Goal: Task Accomplishment & Management: Use online tool/utility

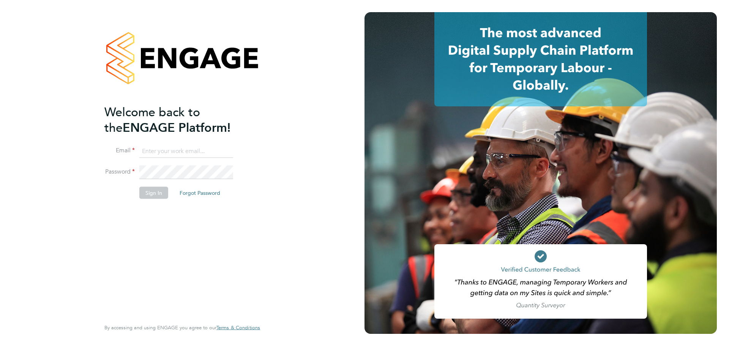
drag, startPoint x: 170, startPoint y: 145, endPoint x: 169, endPoint y: 149, distance: 4.3
click at [170, 145] on input at bounding box center [186, 151] width 94 height 14
type input "mark.steadman@vistry.co.uk"
click at [148, 192] on button "Sign In" at bounding box center [153, 192] width 29 height 12
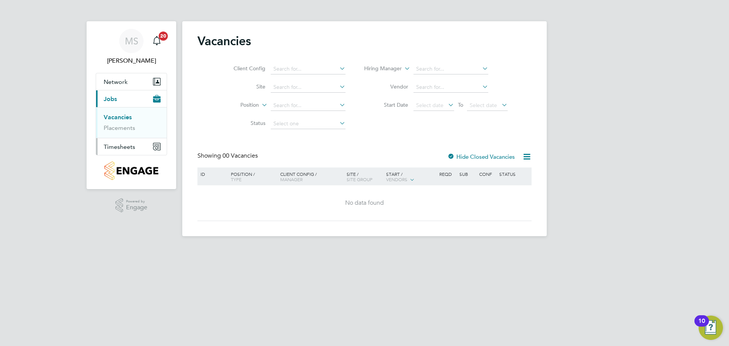
click at [122, 147] on span "Timesheets" at bounding box center [120, 146] width 32 height 7
click at [131, 133] on link "Timesheets" at bounding box center [120, 134] width 32 height 7
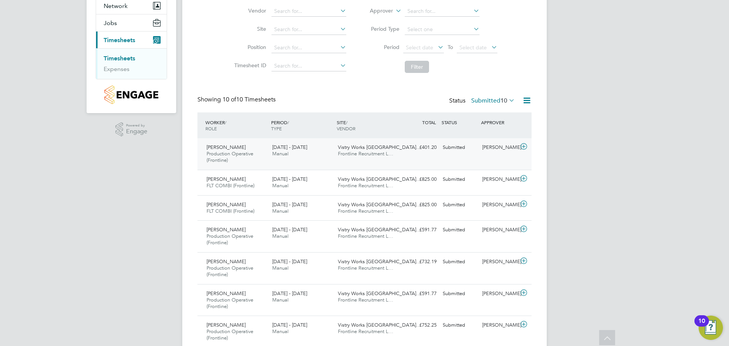
click at [523, 145] on icon at bounding box center [523, 147] width 9 height 6
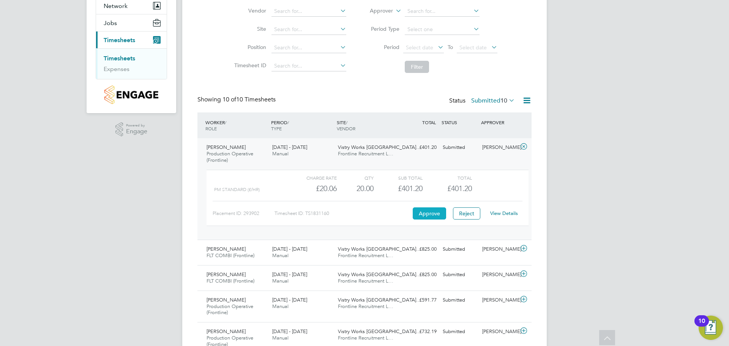
click at [434, 214] on button "Approve" at bounding box center [429, 213] width 33 height 12
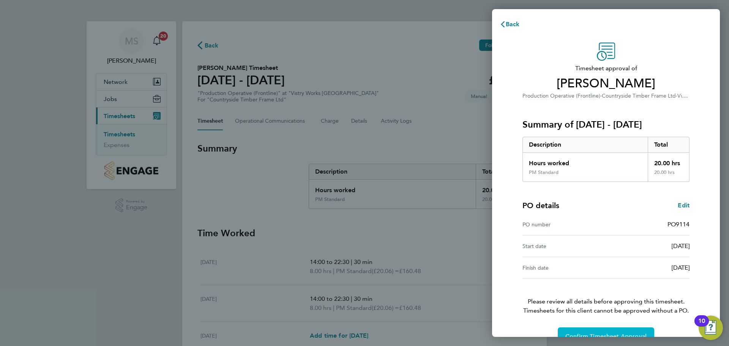
click at [604, 335] on span "Confirm Timesheet Approval" at bounding box center [605, 337] width 81 height 8
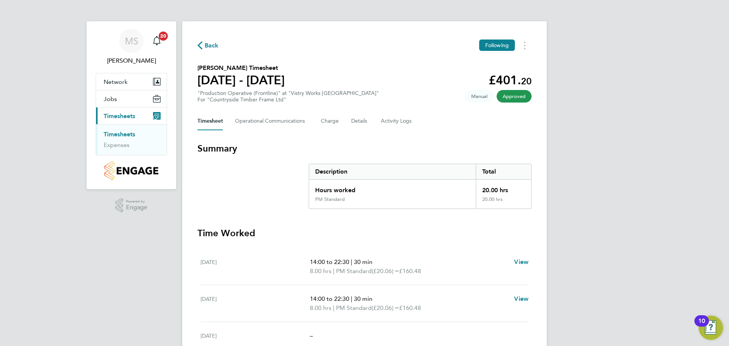
click at [205, 48] on span "Back" at bounding box center [212, 45] width 14 height 9
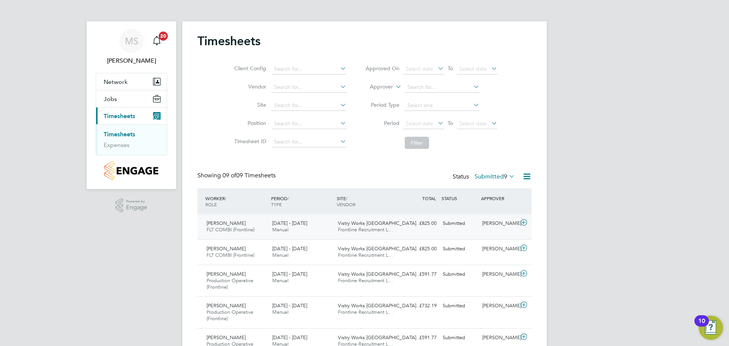
click at [524, 222] on icon at bounding box center [523, 222] width 9 height 6
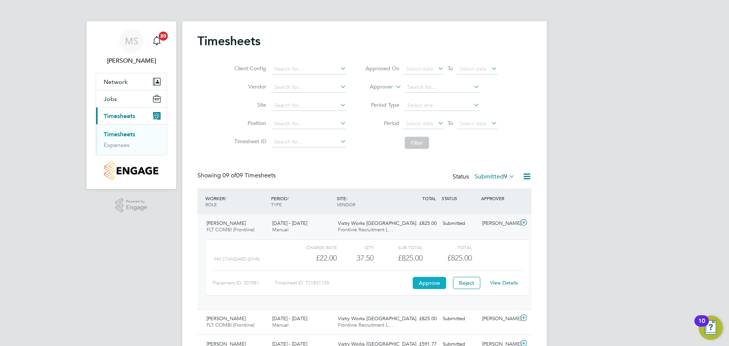
click at [428, 285] on button "Approve" at bounding box center [429, 283] width 33 height 12
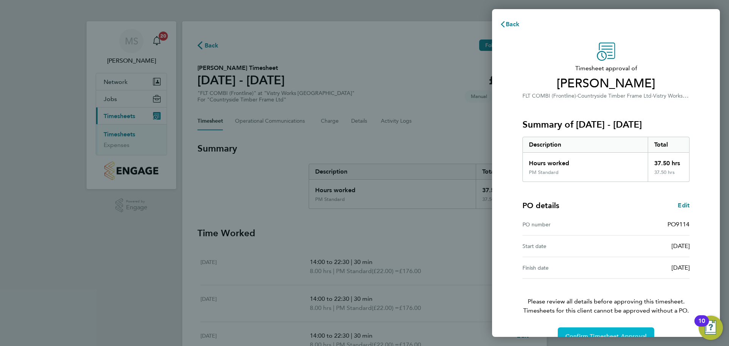
click at [582, 334] on span "Confirm Timesheet Approval" at bounding box center [605, 337] width 81 height 8
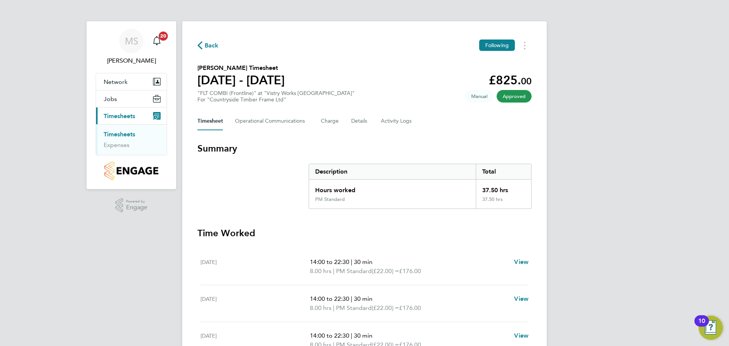
click at [207, 45] on span "Back" at bounding box center [212, 45] width 14 height 9
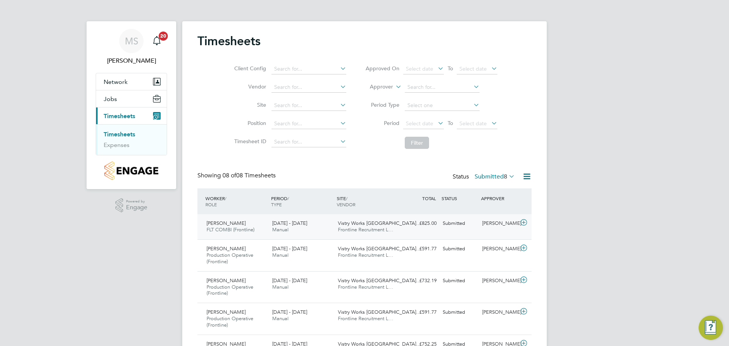
click at [523, 221] on icon at bounding box center [523, 222] width 9 height 6
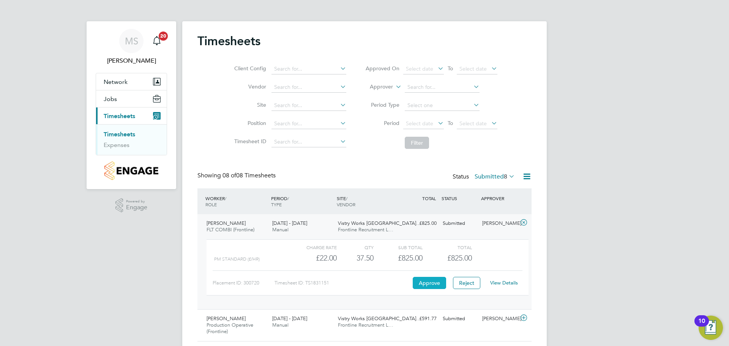
click at [424, 282] on button "Approve" at bounding box center [429, 283] width 33 height 12
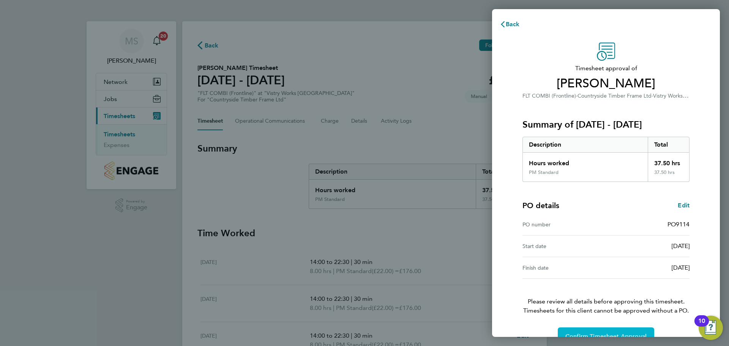
click at [584, 336] on span "Confirm Timesheet Approval" at bounding box center [605, 337] width 81 height 8
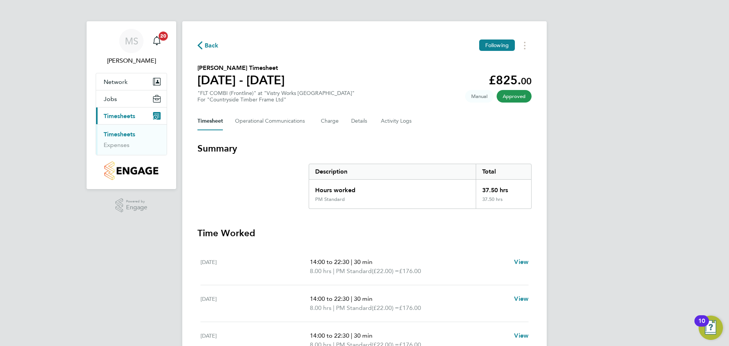
click at [205, 46] on span "Back" at bounding box center [212, 45] width 14 height 9
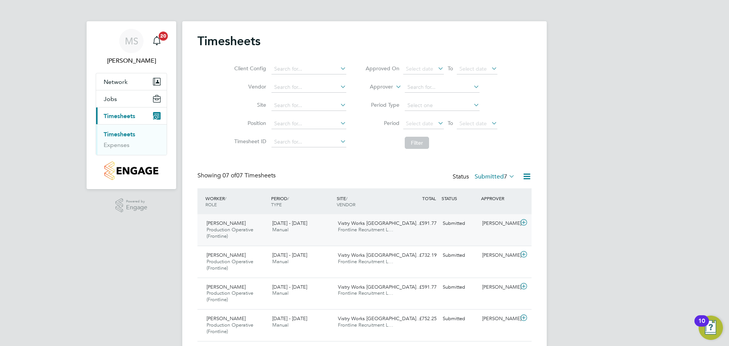
click at [526, 222] on icon at bounding box center [523, 222] width 9 height 6
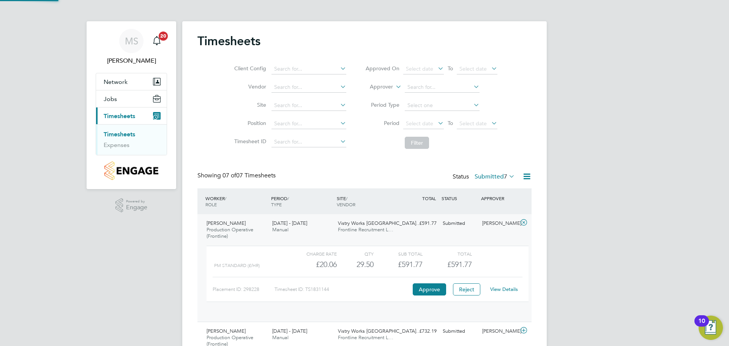
scroll to position [4, 4]
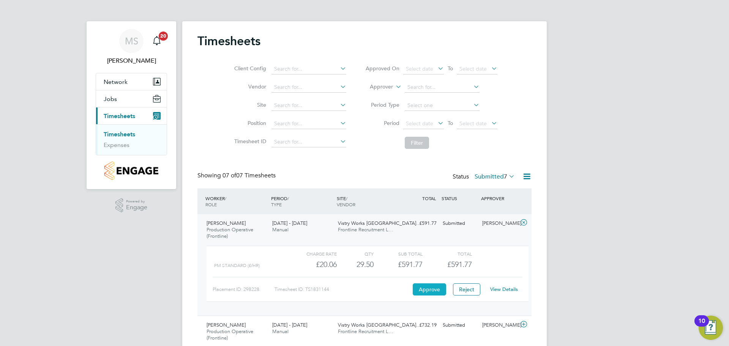
click at [428, 286] on button "Approve" at bounding box center [429, 289] width 33 height 12
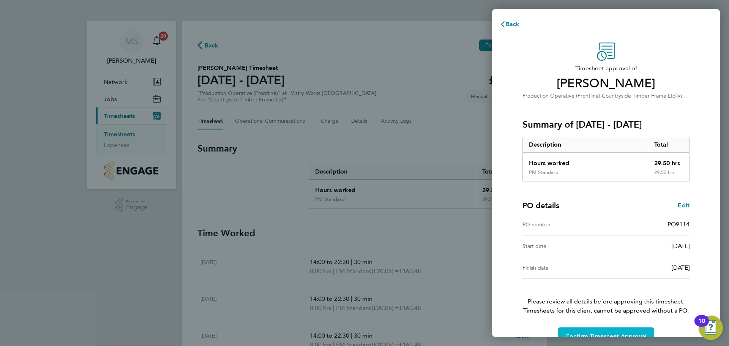
click at [577, 334] on span "Confirm Timesheet Approval" at bounding box center [605, 337] width 81 height 8
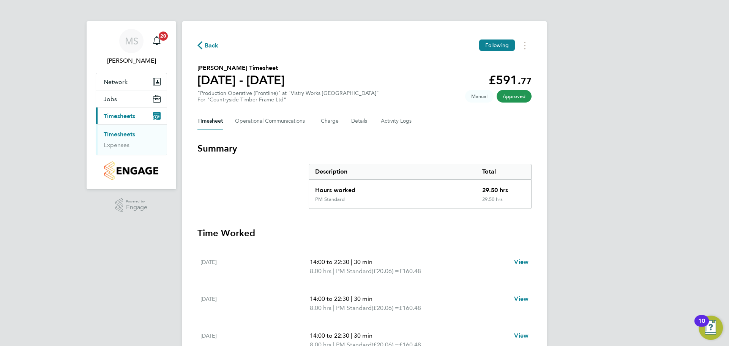
click at [205, 45] on span "Back" at bounding box center [212, 45] width 14 height 9
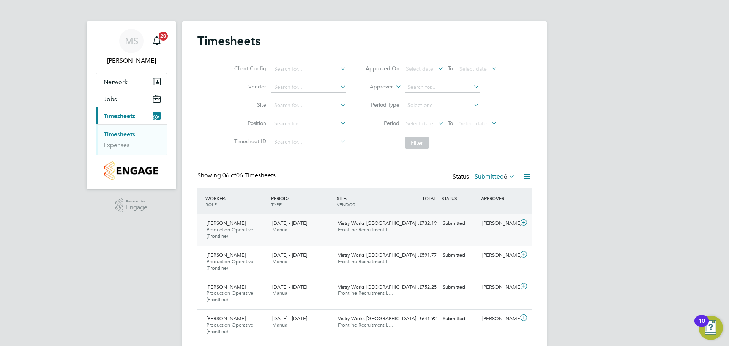
click at [522, 221] on icon at bounding box center [523, 222] width 9 height 6
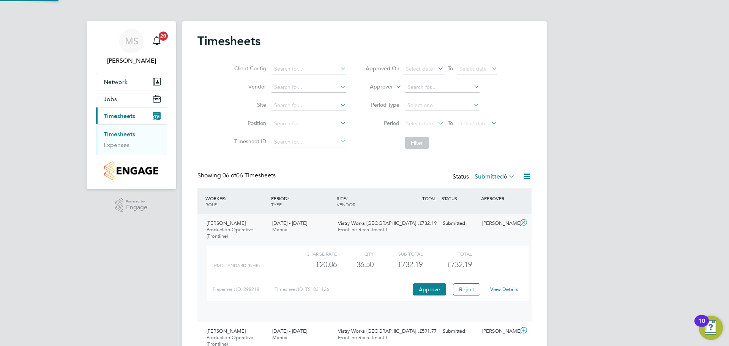
scroll to position [13, 74]
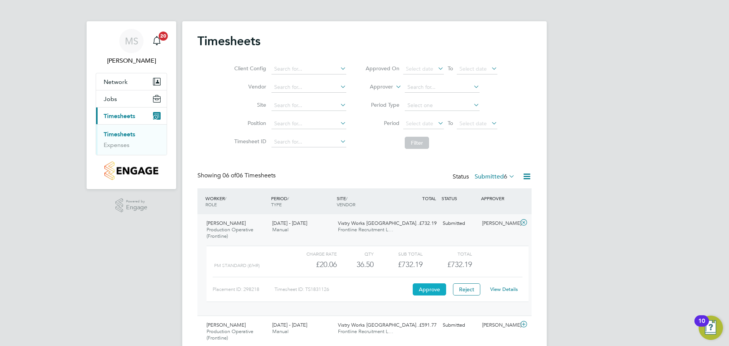
click at [429, 287] on button "Approve" at bounding box center [429, 289] width 33 height 12
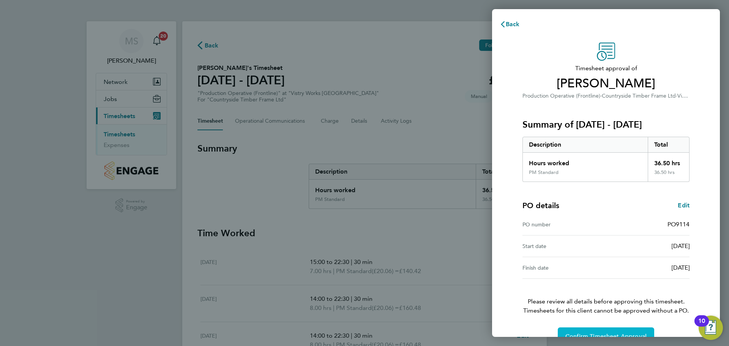
click at [581, 332] on button "Confirm Timesheet Approval" at bounding box center [606, 336] width 96 height 18
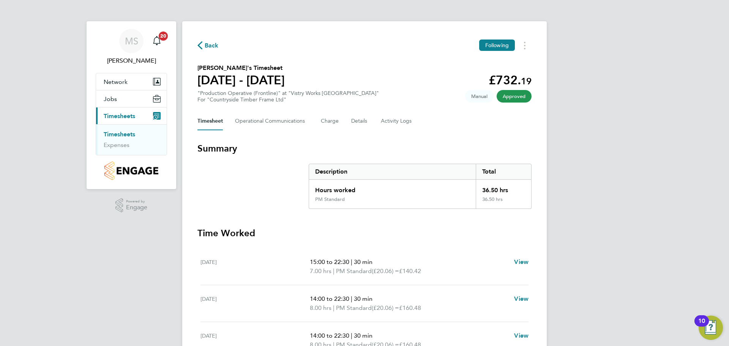
click at [210, 46] on span "Back" at bounding box center [212, 45] width 14 height 9
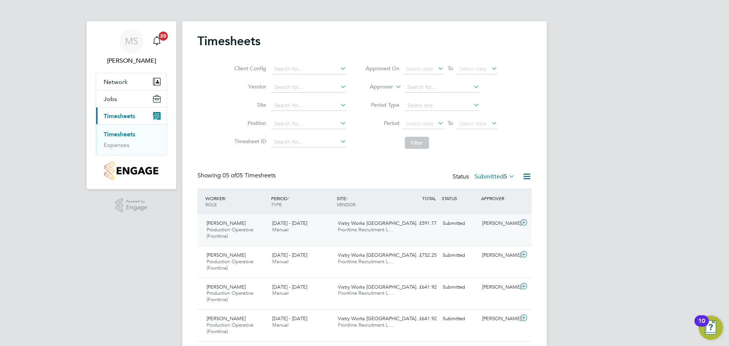
click at [524, 225] on icon at bounding box center [523, 222] width 9 height 6
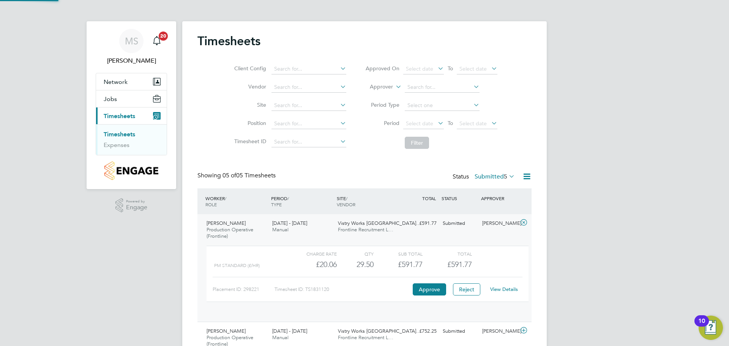
scroll to position [13, 74]
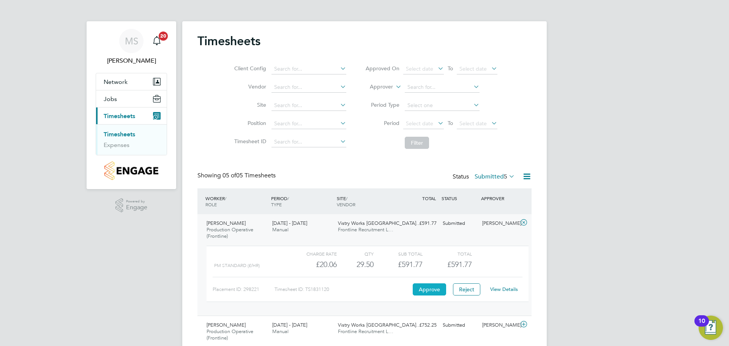
click at [429, 288] on button "Approve" at bounding box center [429, 289] width 33 height 12
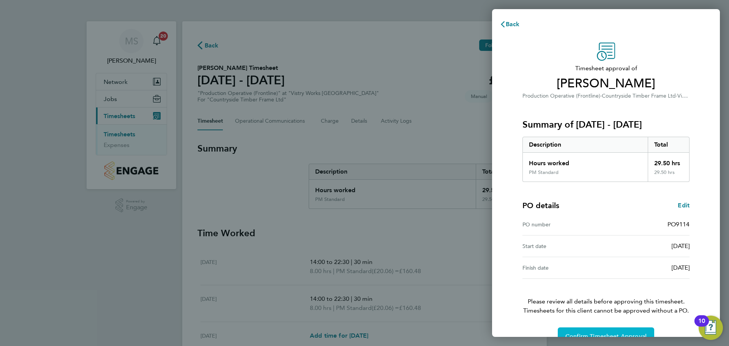
click at [594, 332] on button "Confirm Timesheet Approval" at bounding box center [606, 336] width 96 height 18
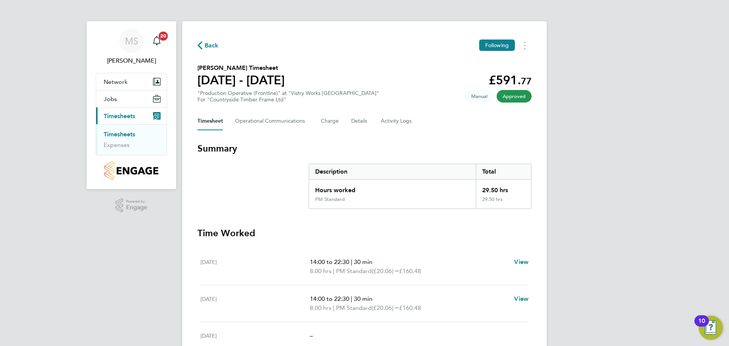
click at [204, 45] on span "Back" at bounding box center [207, 44] width 21 height 7
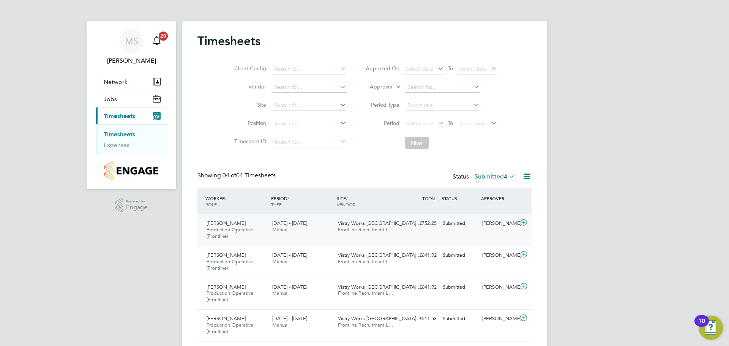
click at [524, 221] on icon at bounding box center [523, 222] width 9 height 6
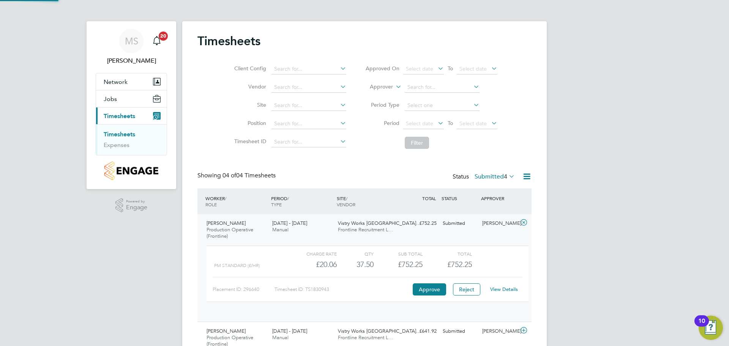
scroll to position [13, 74]
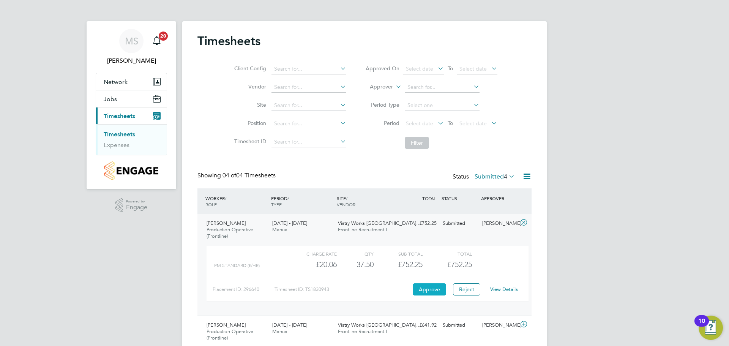
click at [433, 289] on button "Approve" at bounding box center [429, 289] width 33 height 12
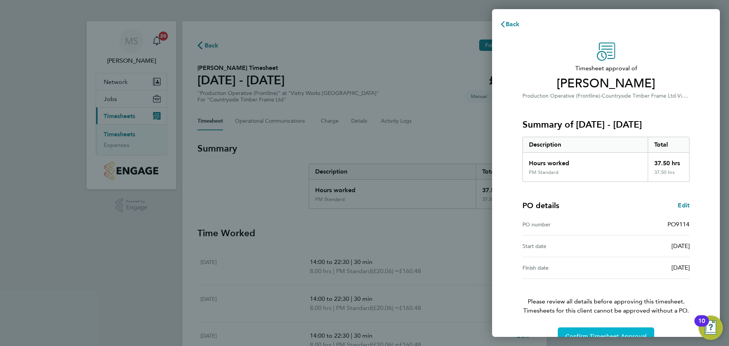
click at [614, 332] on button "Confirm Timesheet Approval" at bounding box center [606, 336] width 96 height 18
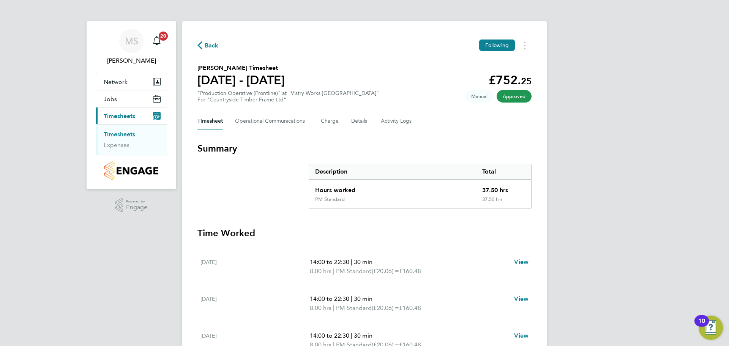
click at [208, 45] on span "Back" at bounding box center [212, 45] width 14 height 9
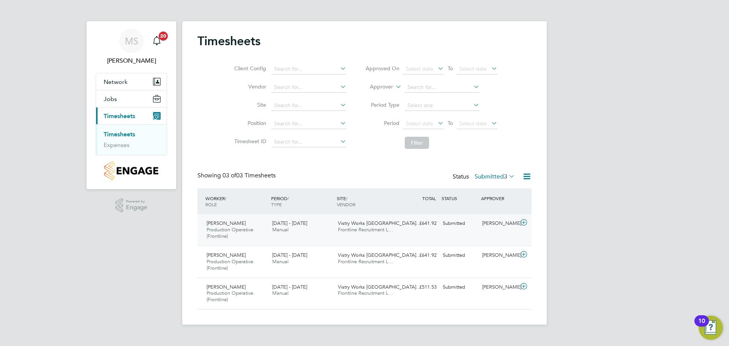
click at [523, 224] on icon at bounding box center [523, 222] width 9 height 6
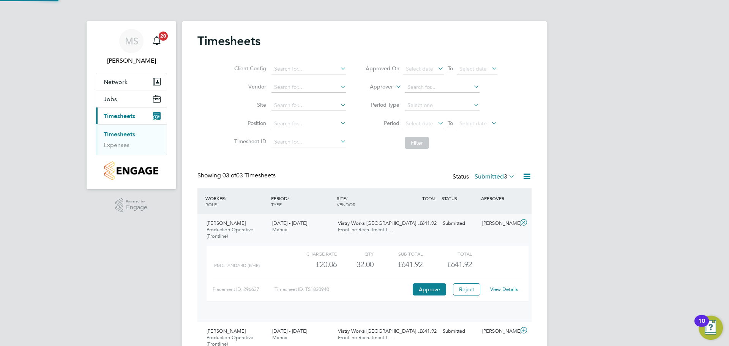
scroll to position [13, 74]
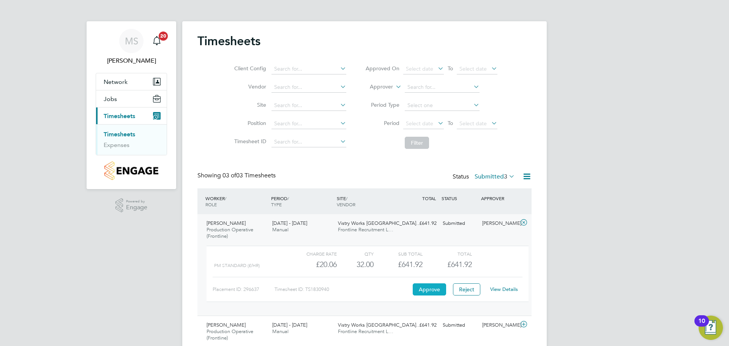
click at [422, 287] on button "Approve" at bounding box center [429, 289] width 33 height 12
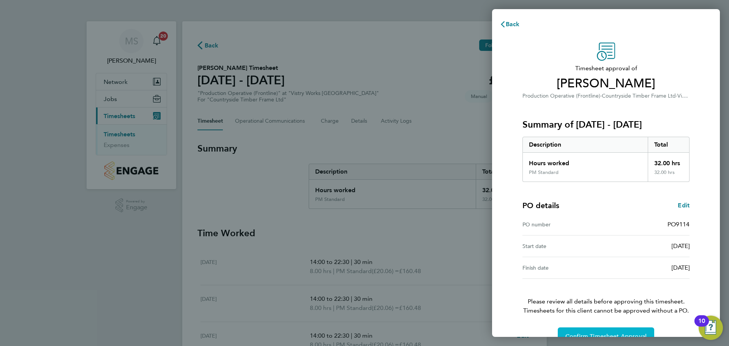
click at [593, 333] on span "Confirm Timesheet Approval" at bounding box center [605, 337] width 81 height 8
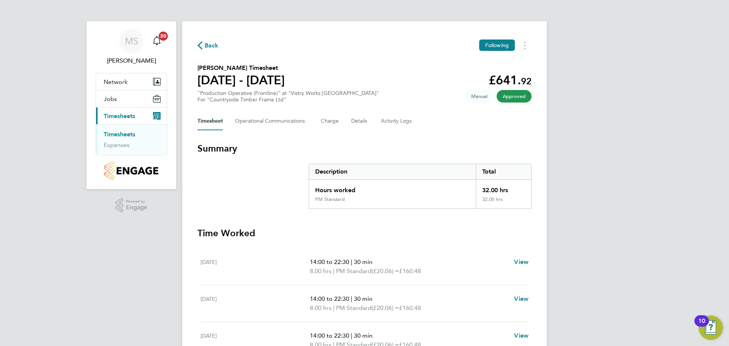
click at [213, 44] on span "Back" at bounding box center [212, 45] width 14 height 9
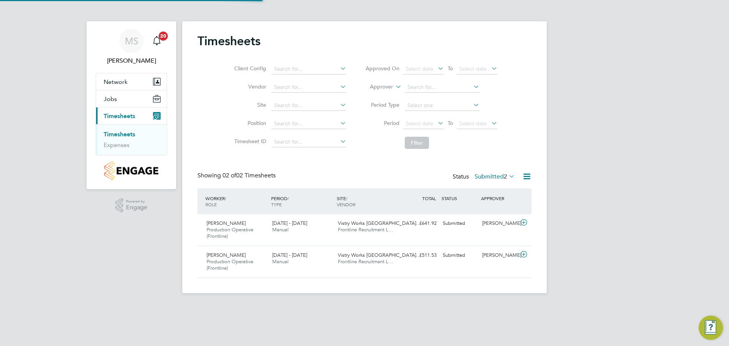
scroll to position [19, 66]
click at [525, 222] on icon at bounding box center [523, 222] width 9 height 6
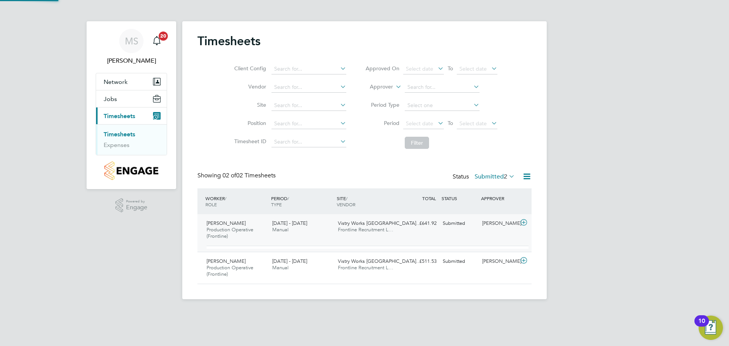
scroll to position [13, 74]
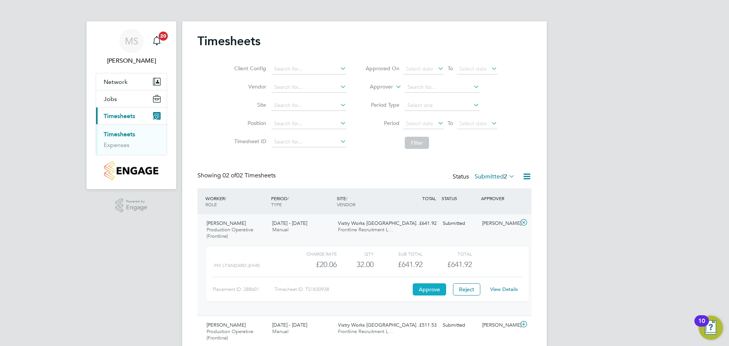
click at [427, 290] on button "Approve" at bounding box center [429, 289] width 33 height 12
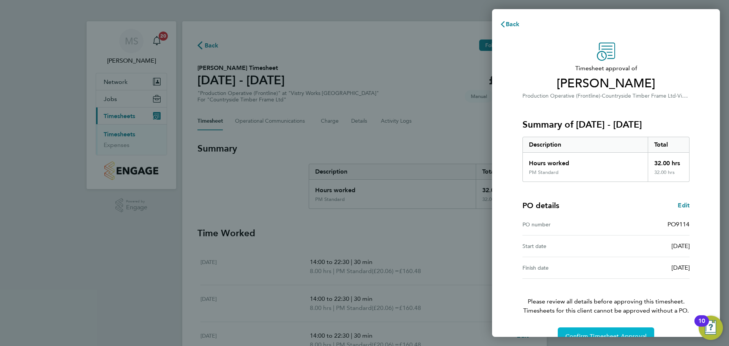
click at [592, 330] on button "Confirm Timesheet Approval" at bounding box center [606, 336] width 96 height 18
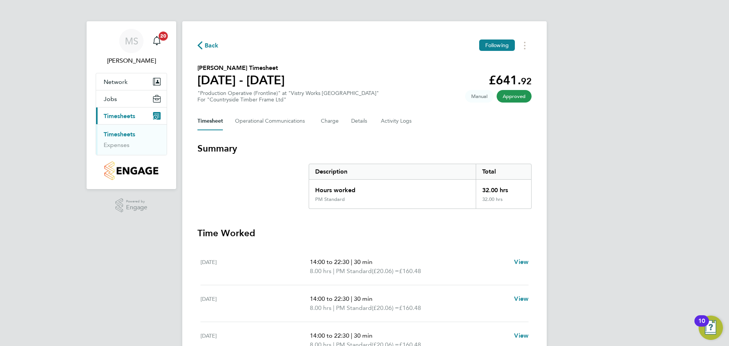
click at [209, 44] on span "Back" at bounding box center [212, 45] width 14 height 9
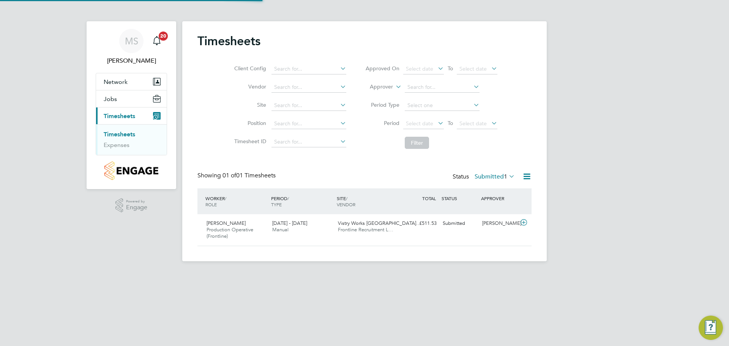
scroll to position [19, 66]
click at [524, 221] on icon at bounding box center [523, 222] width 9 height 6
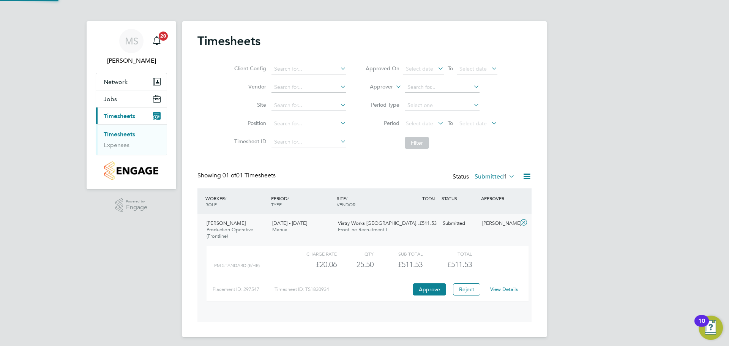
scroll to position [13, 74]
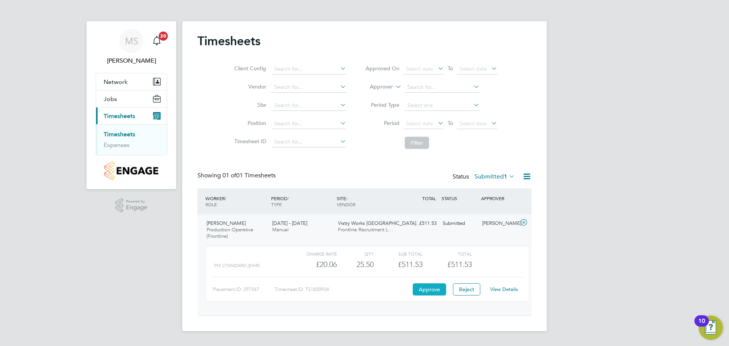
click at [435, 290] on button "Approve" at bounding box center [429, 289] width 33 height 12
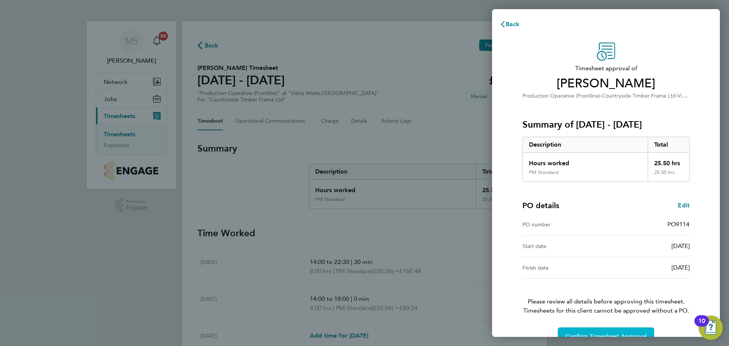
click at [605, 333] on span "Confirm Timesheet Approval" at bounding box center [605, 337] width 81 height 8
